Goal: Use online tool/utility: Utilize a website feature to perform a specific function

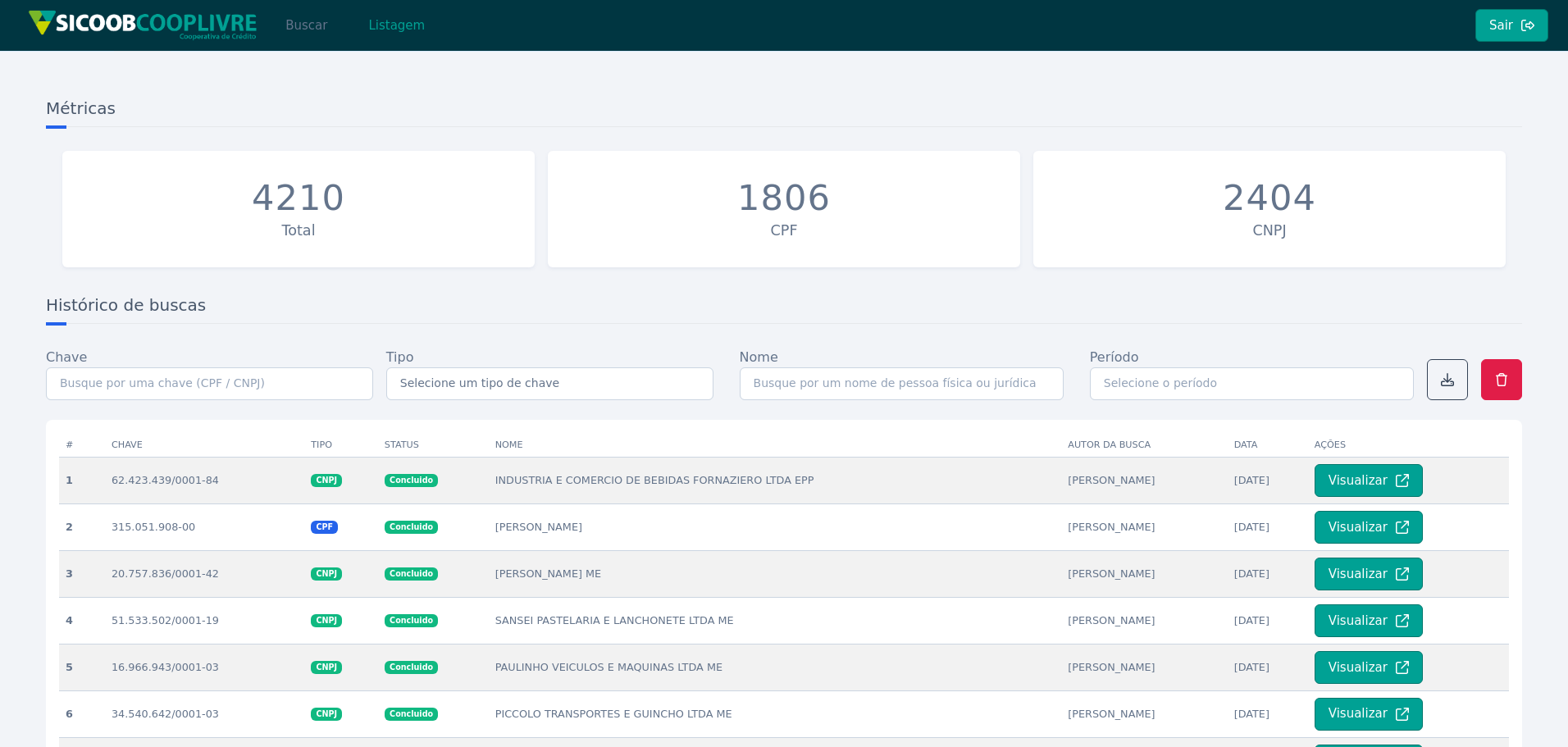
click at [300, 26] on button "Buscar" at bounding box center [306, 25] width 69 height 33
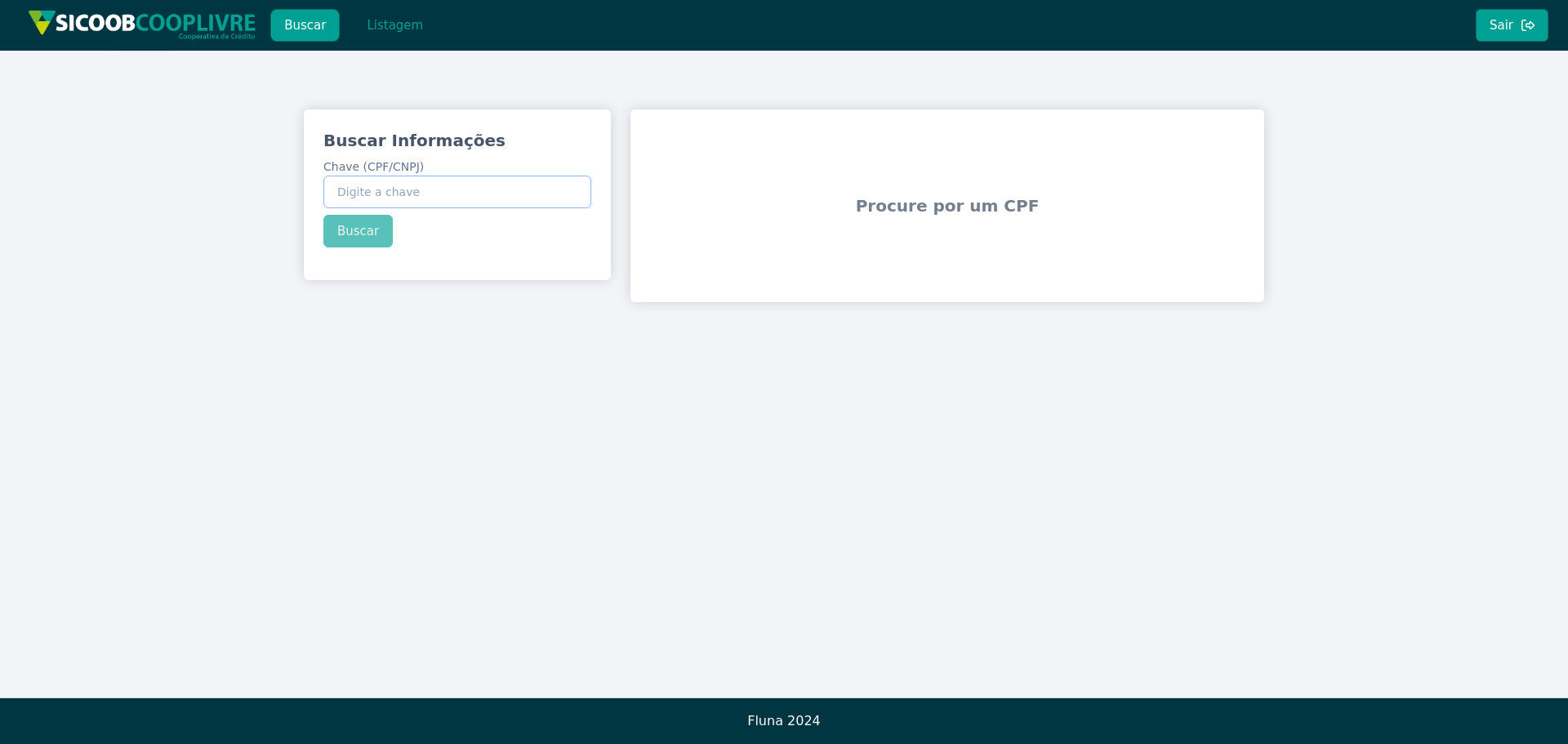
click at [438, 179] on input "Chave (CPF/CNPJ)" at bounding box center [457, 191] width 268 height 33
paste input "62.430.632/0001-42"
type input "62.430.632/0001-42"
click at [359, 231] on button "Buscar" at bounding box center [358, 230] width 69 height 33
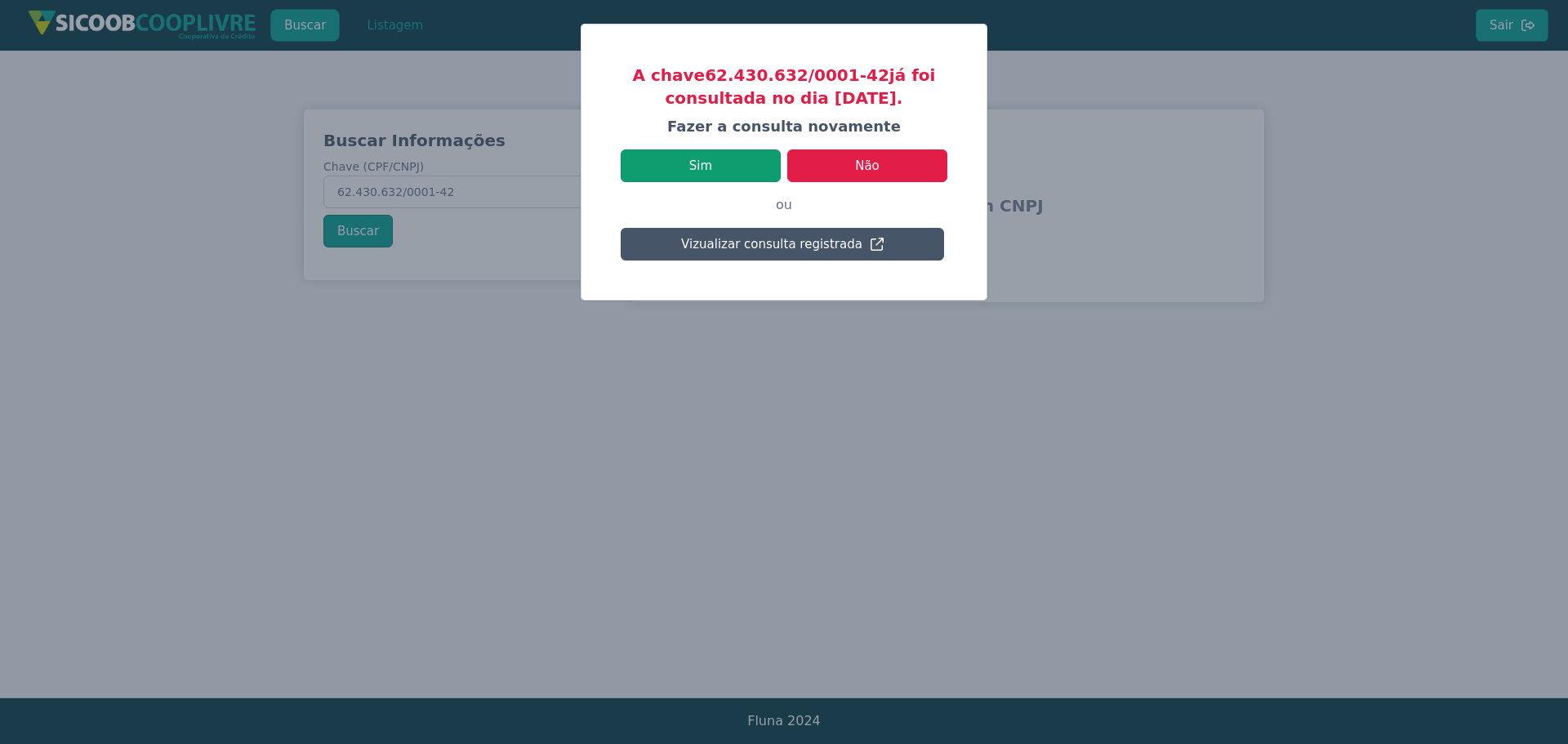
click at [752, 163] on button "Sim" at bounding box center [701, 165] width 160 height 33
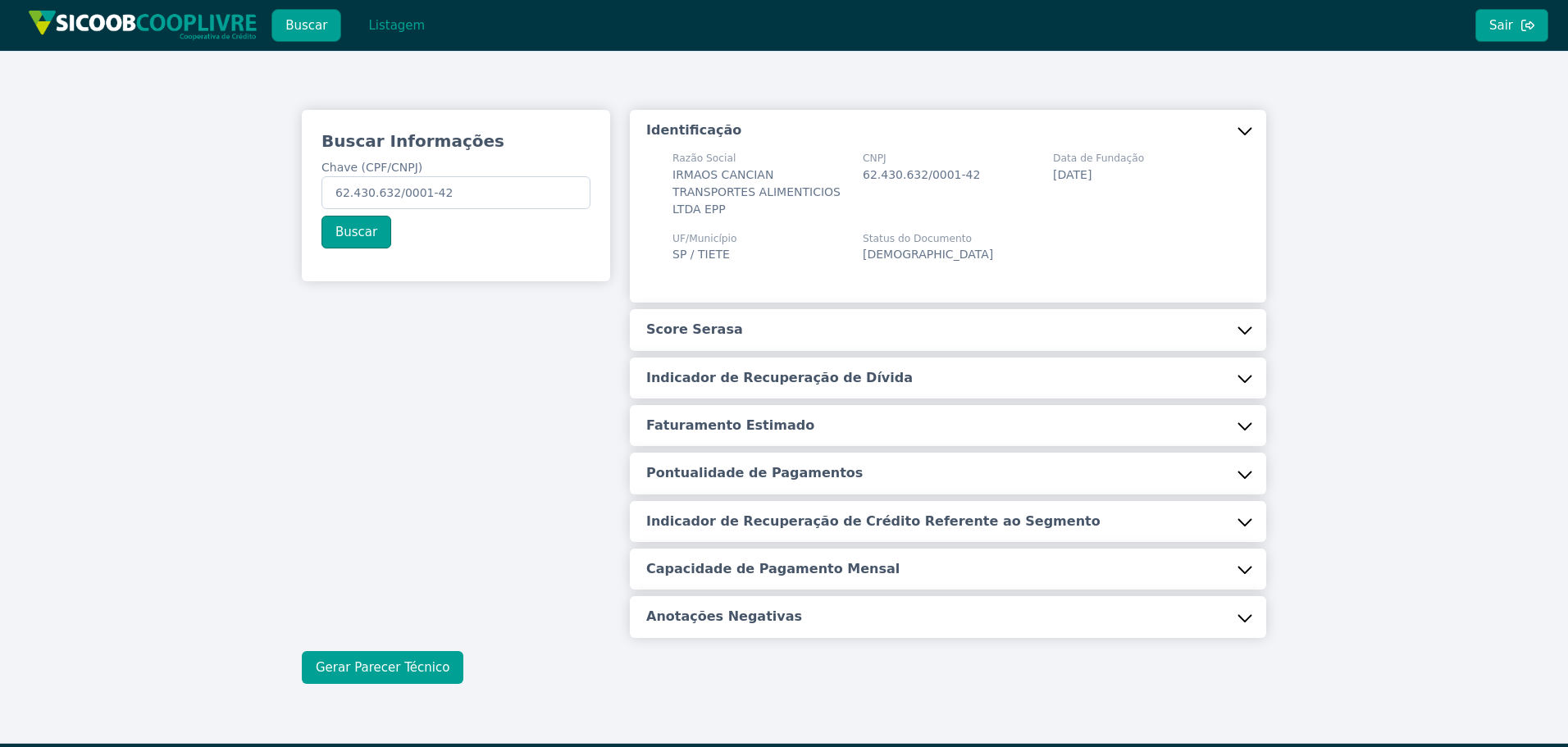
click at [368, 674] on button "Gerar Parecer Técnico" at bounding box center [382, 667] width 162 height 33
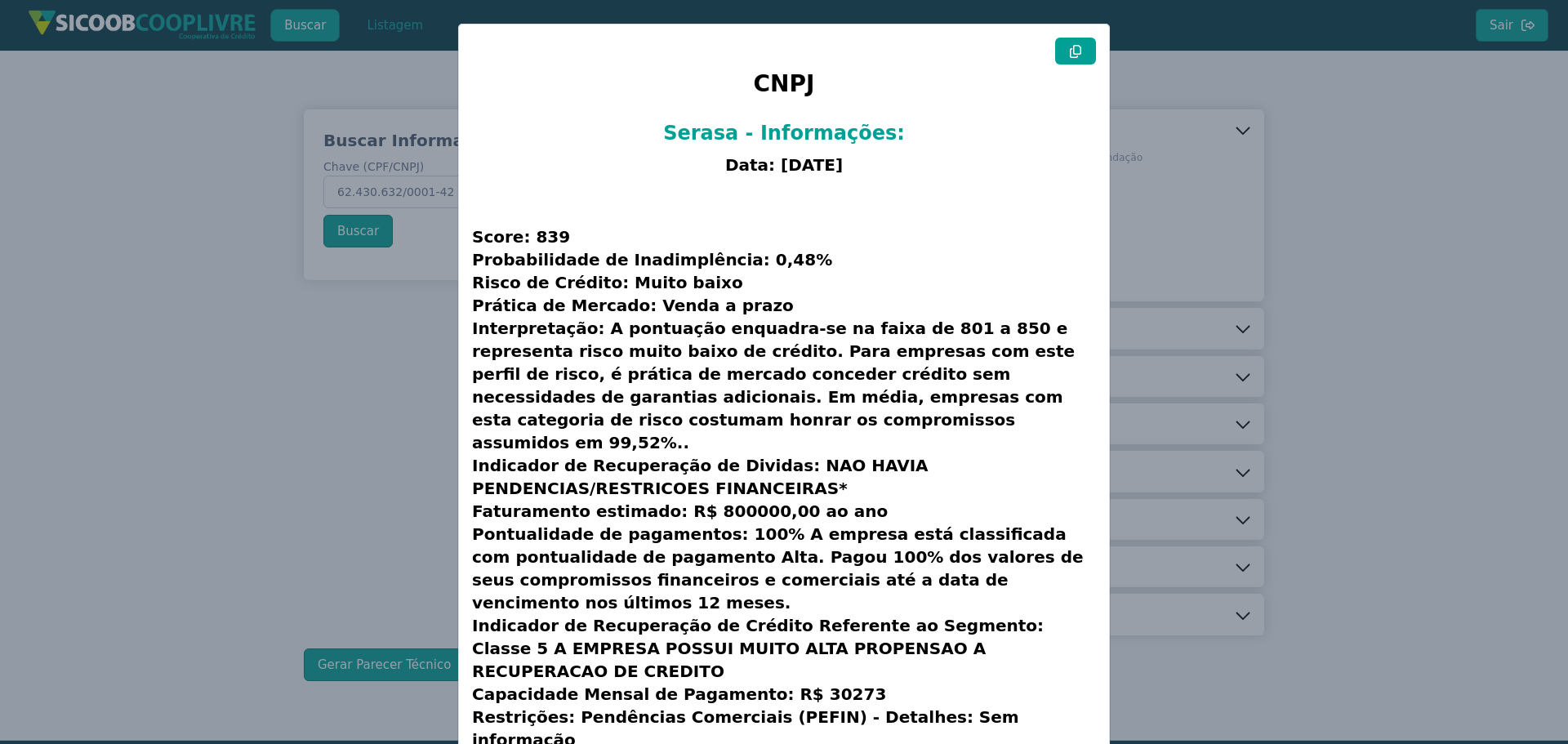
click at [1071, 51] on icon at bounding box center [1076, 51] width 11 height 13
